Goal: Check status

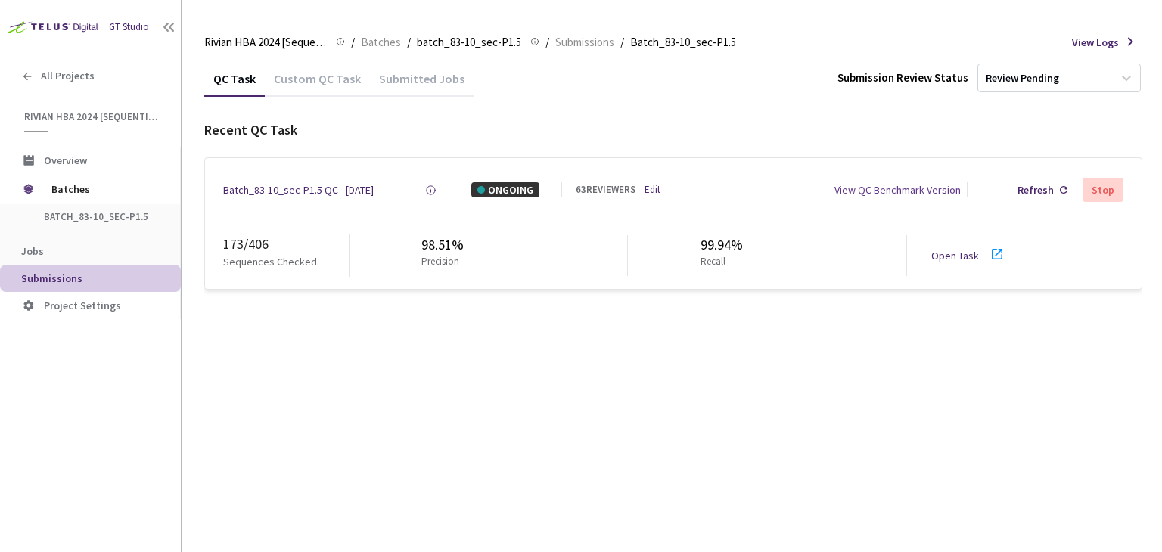
click at [965, 252] on link "Open Task" at bounding box center [955, 256] width 48 height 14
click at [311, 189] on div "Batch_83-10_sec-P1.5 QC - [DATE]" at bounding box center [298, 189] width 151 height 15
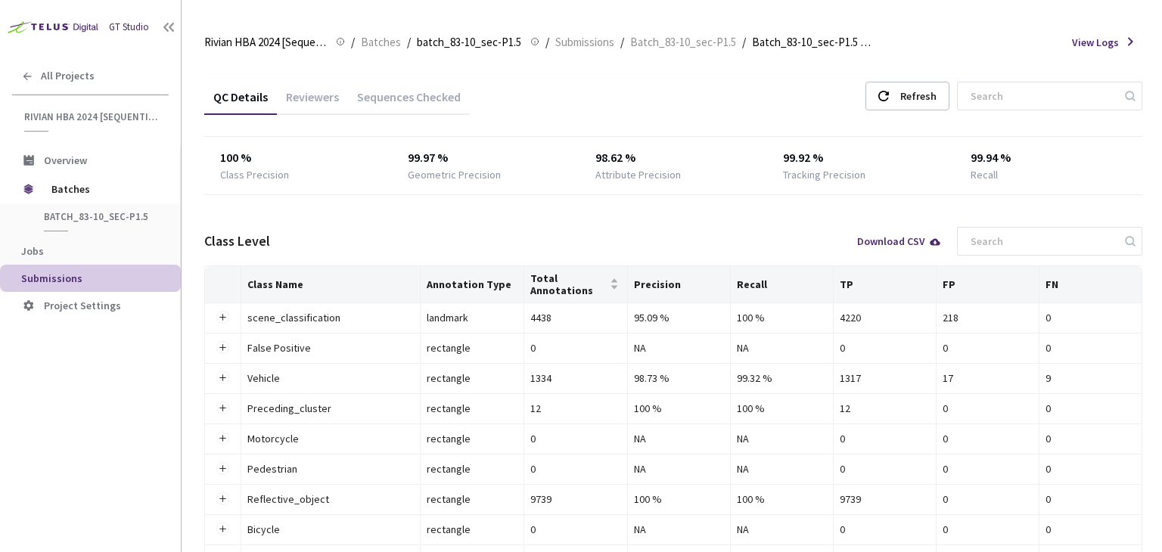
click at [321, 98] on div "Reviewers" at bounding box center [312, 102] width 71 height 26
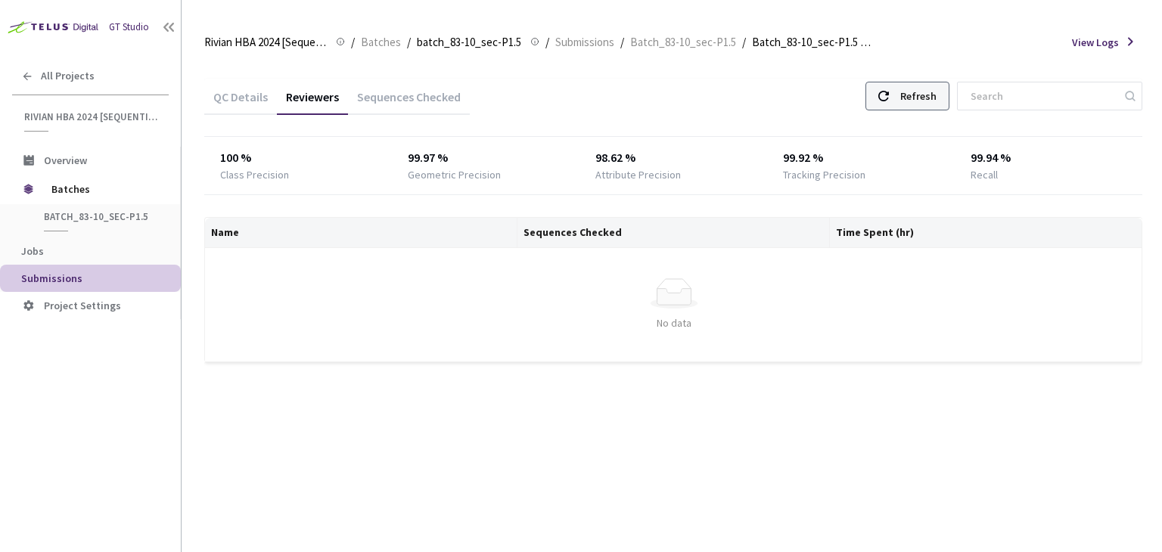
click at [909, 91] on div "Refresh" at bounding box center [908, 96] width 84 height 29
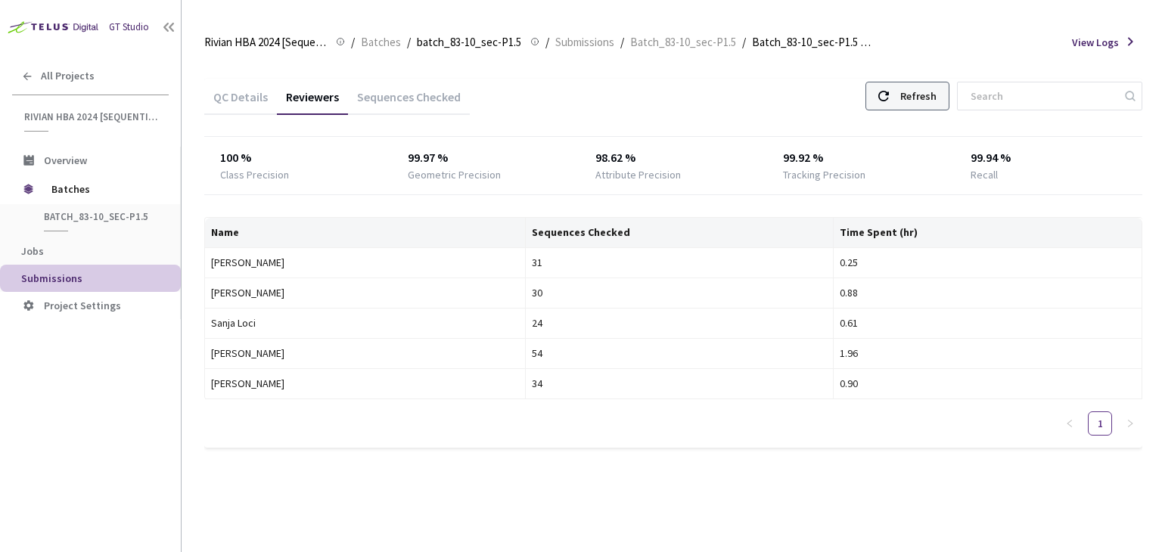
click at [909, 91] on div "Refresh" at bounding box center [908, 96] width 84 height 29
click at [893, 91] on div "Refresh" at bounding box center [908, 96] width 84 height 29
click at [911, 95] on div "Refresh" at bounding box center [908, 96] width 84 height 29
click at [917, 94] on div "Refresh" at bounding box center [908, 96] width 84 height 29
click at [926, 96] on div "Refresh" at bounding box center [918, 95] width 36 height 27
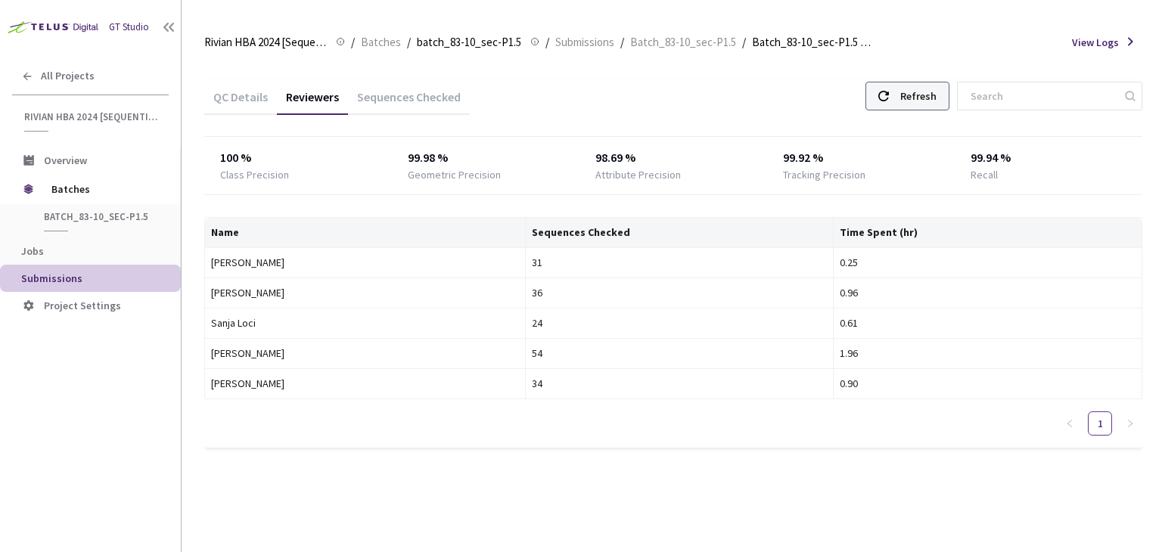
click at [926, 96] on div "Refresh" at bounding box center [918, 95] width 36 height 27
click at [916, 93] on div "Refresh" at bounding box center [908, 96] width 84 height 29
click at [917, 93] on div "Refresh" at bounding box center [908, 96] width 84 height 29
click at [917, 94] on div "Refresh" at bounding box center [908, 96] width 84 height 29
click at [920, 89] on div "Refresh" at bounding box center [918, 95] width 36 height 27
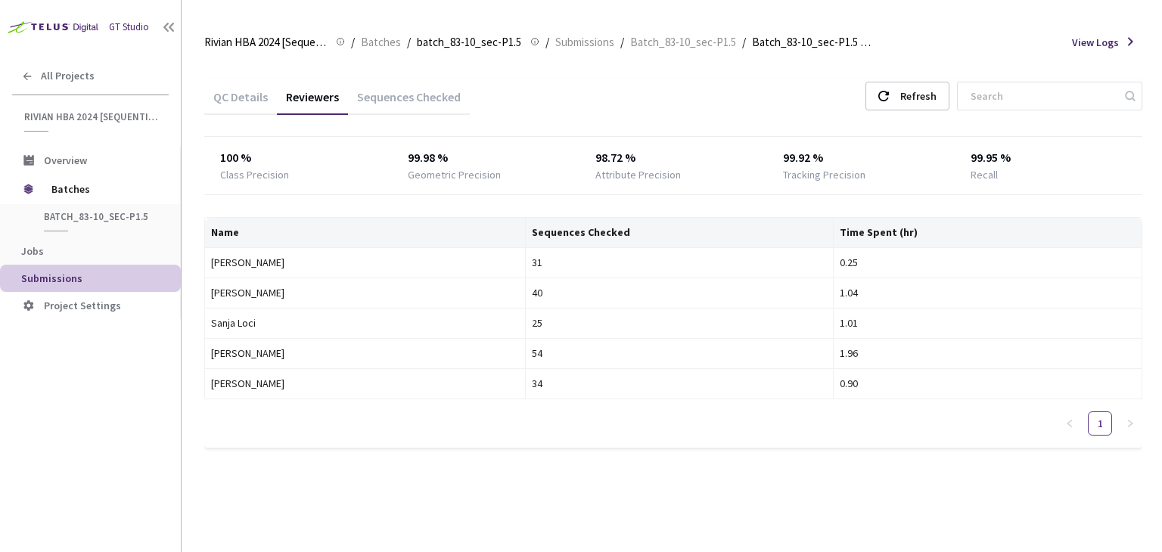
click at [934, 71] on div "QC Details Reviewers Sequences Checked Refresh 100 % Class Precision 99.98 % Ge…" at bounding box center [673, 273] width 938 height 424
click at [928, 101] on div "Refresh" at bounding box center [918, 95] width 36 height 27
click at [914, 92] on div "Refresh" at bounding box center [908, 96] width 84 height 29
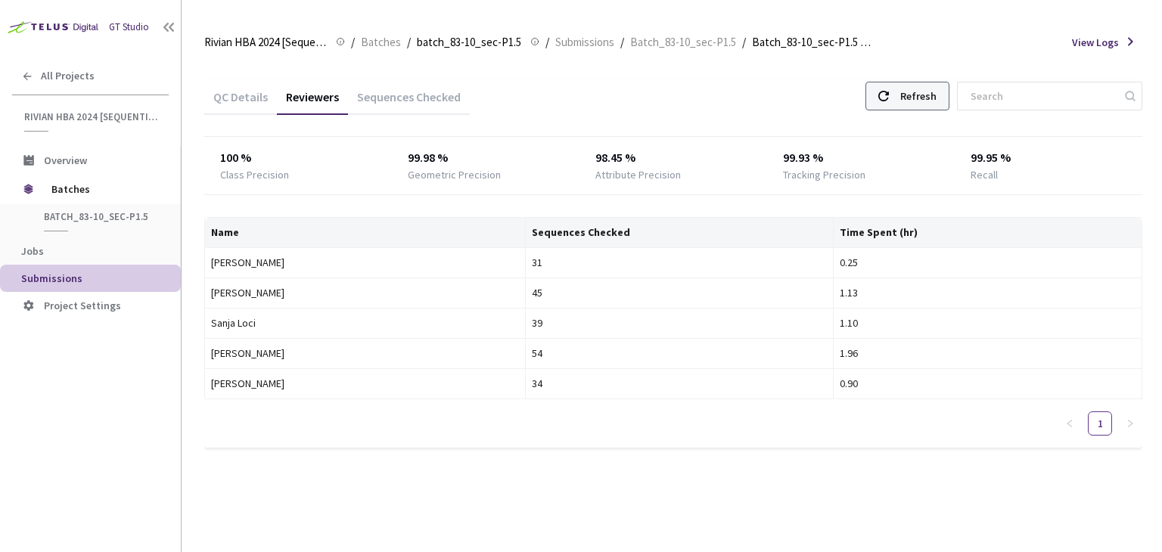
click at [914, 92] on div "Refresh" at bounding box center [908, 96] width 84 height 29
click at [923, 98] on div "Refresh" at bounding box center [918, 95] width 36 height 27
click at [889, 104] on div at bounding box center [883, 95] width 11 height 27
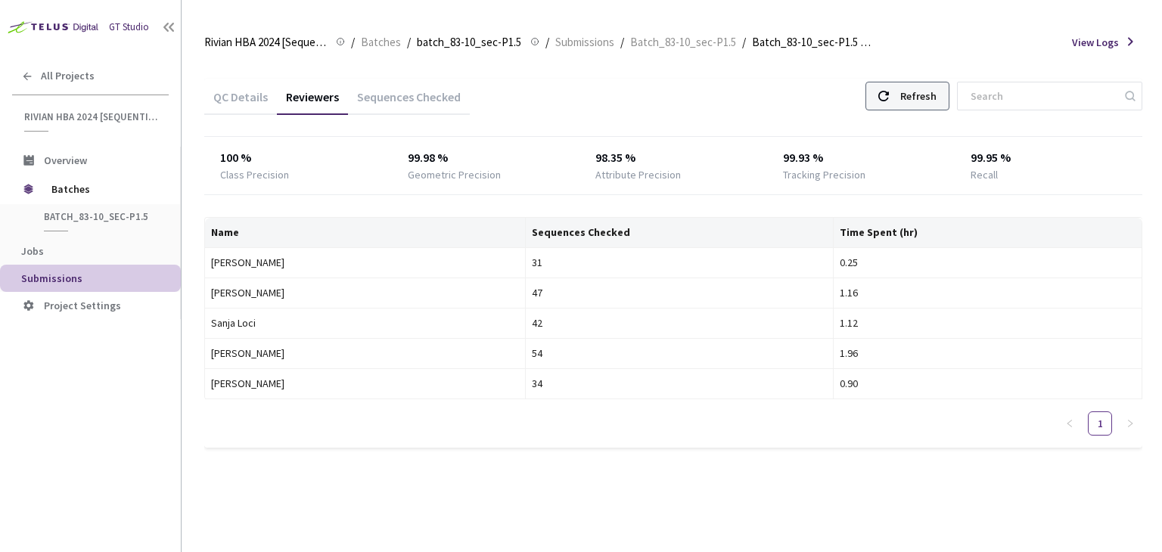
click at [889, 104] on div at bounding box center [883, 95] width 11 height 27
click at [920, 95] on div "Refresh" at bounding box center [918, 95] width 36 height 27
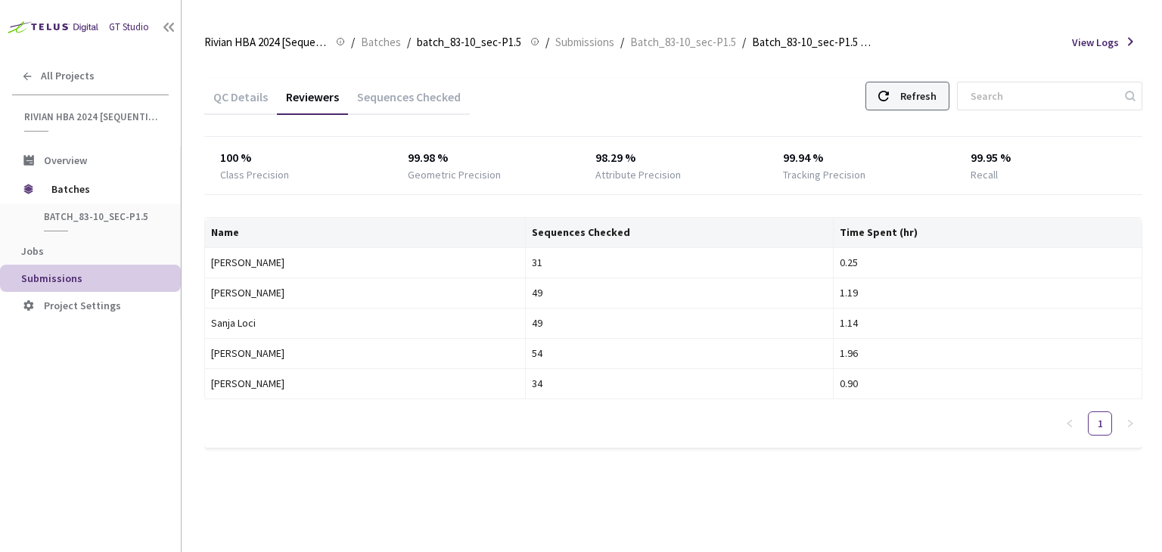
click at [937, 84] on div "Refresh" at bounding box center [918, 95] width 36 height 27
click at [932, 92] on div "Refresh" at bounding box center [918, 95] width 36 height 27
click at [924, 98] on div "Refresh" at bounding box center [918, 95] width 36 height 27
click at [926, 107] on div "Refresh" at bounding box center [918, 95] width 36 height 27
click at [923, 106] on div "Refresh" at bounding box center [918, 95] width 36 height 27
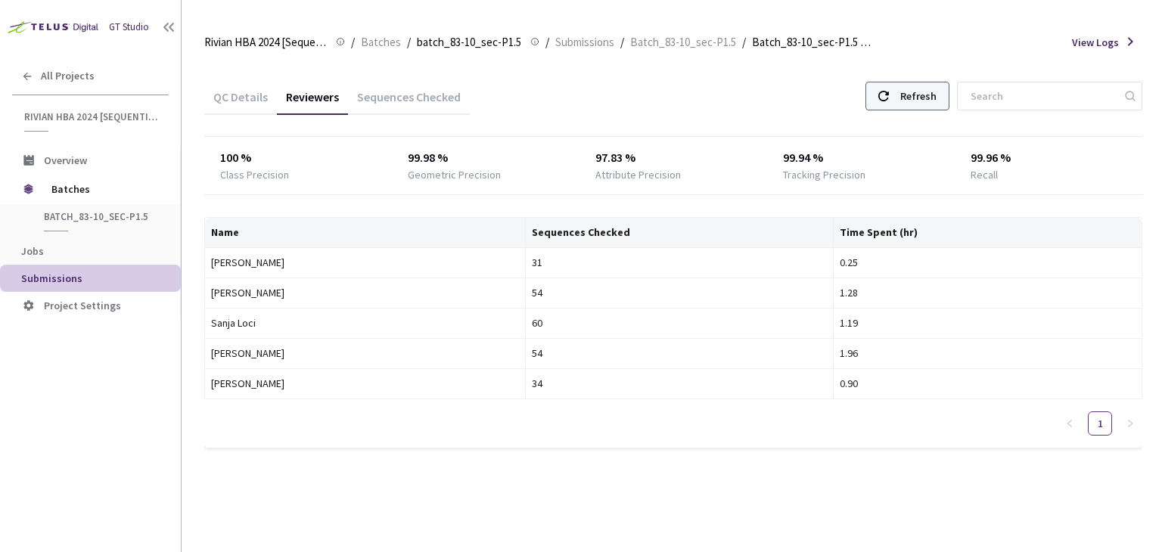
click at [914, 82] on div "Refresh" at bounding box center [908, 96] width 84 height 29
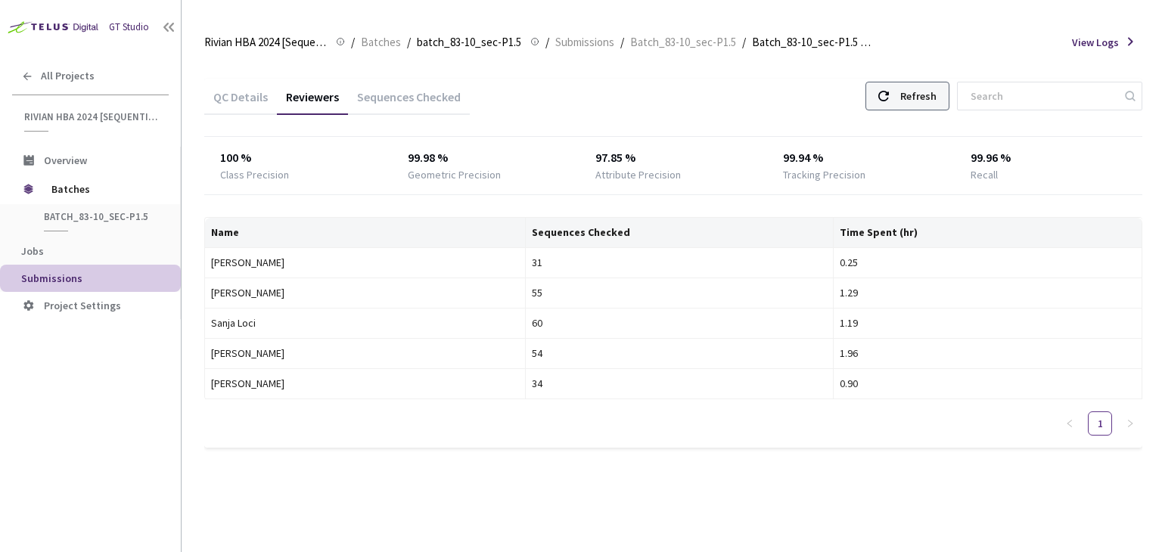
click at [929, 98] on div "Refresh" at bounding box center [918, 95] width 36 height 27
drag, startPoint x: 929, startPoint y: 98, endPoint x: 929, endPoint y: 61, distance: 36.3
click at [929, 98] on div "Refresh" at bounding box center [918, 95] width 36 height 27
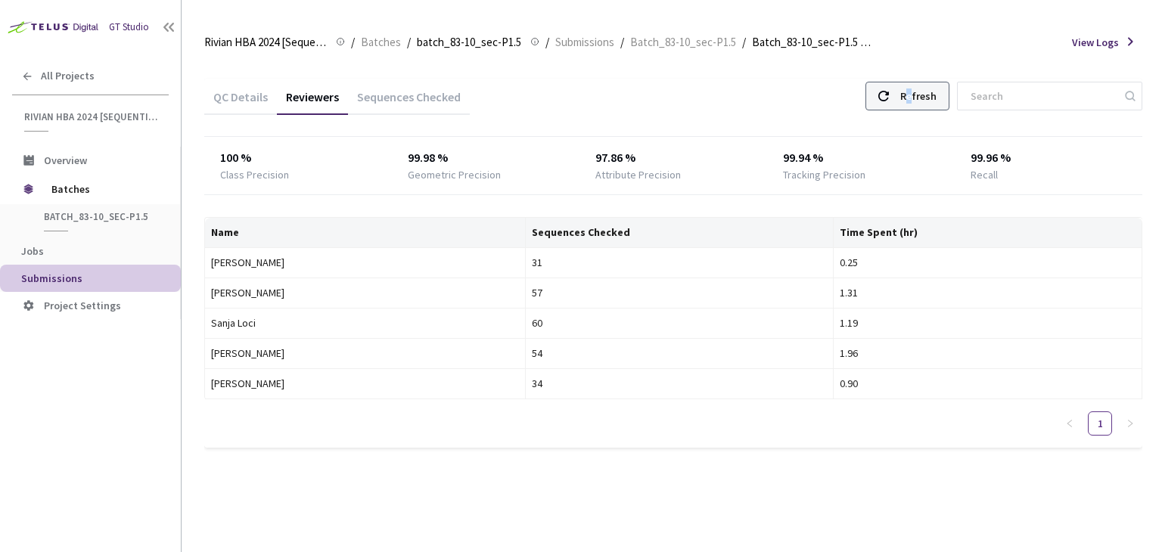
click at [913, 84] on div "Refresh" at bounding box center [908, 96] width 84 height 29
click at [912, 83] on div "Refresh" at bounding box center [908, 96] width 84 height 29
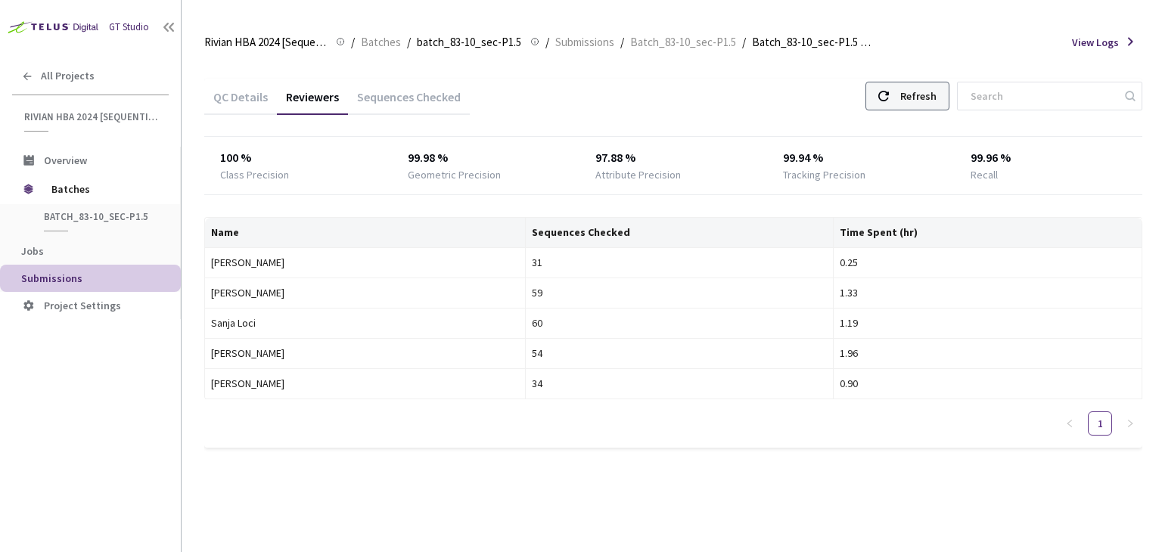
click at [908, 92] on div "Refresh" at bounding box center [908, 96] width 84 height 29
